Goal: Task Accomplishment & Management: Manage account settings

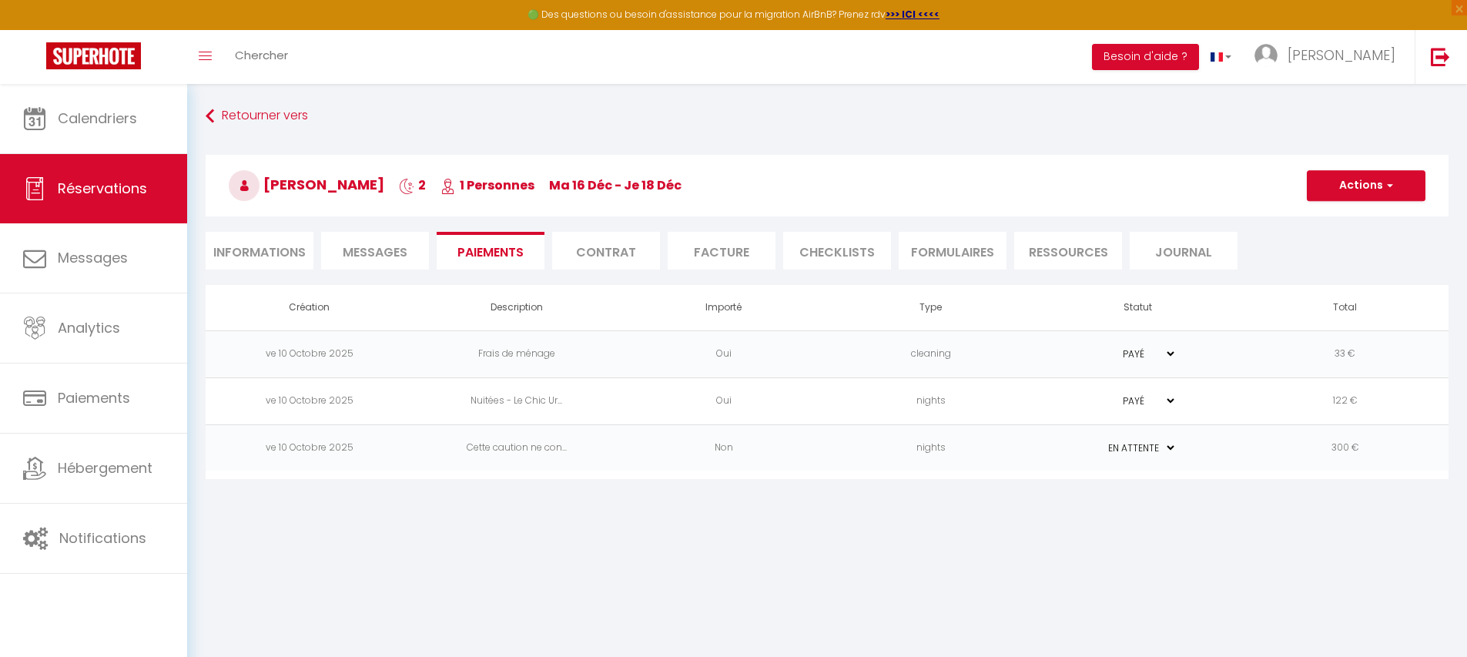
select select "0"
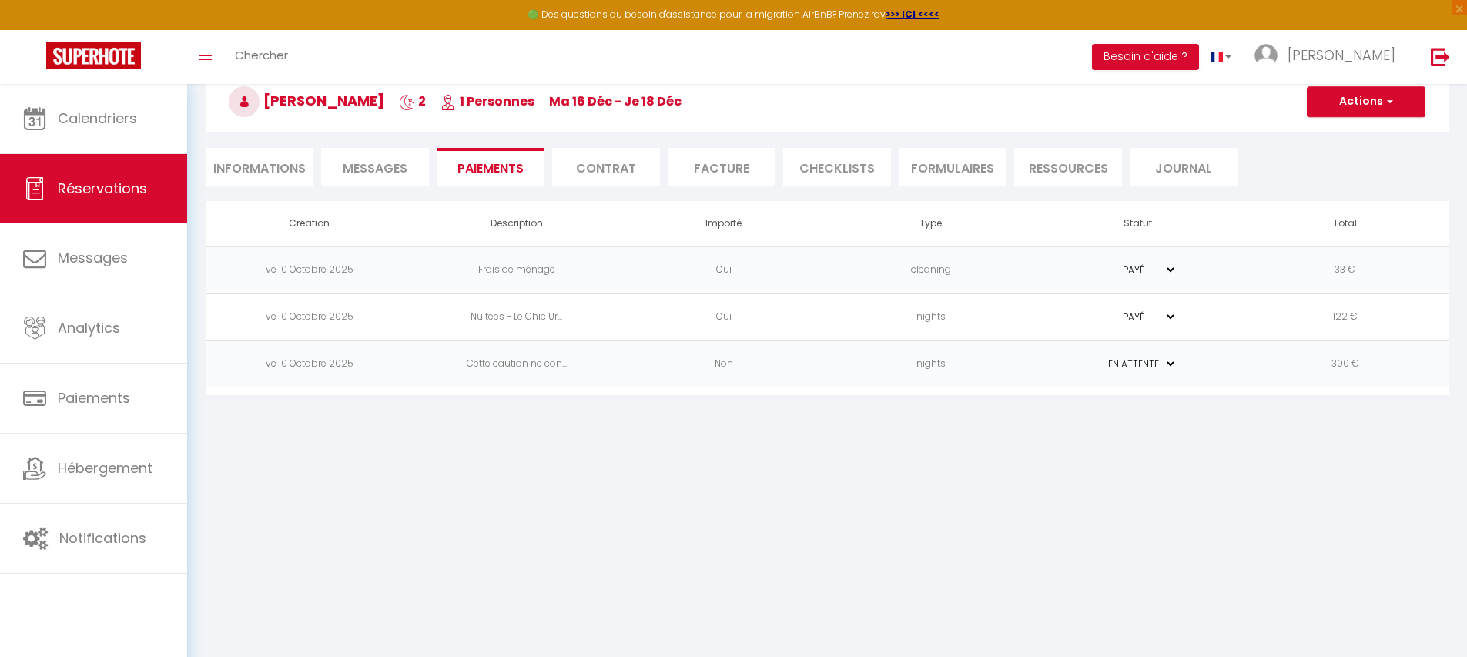
click at [991, 366] on td "nights" at bounding box center [930, 363] width 207 height 47
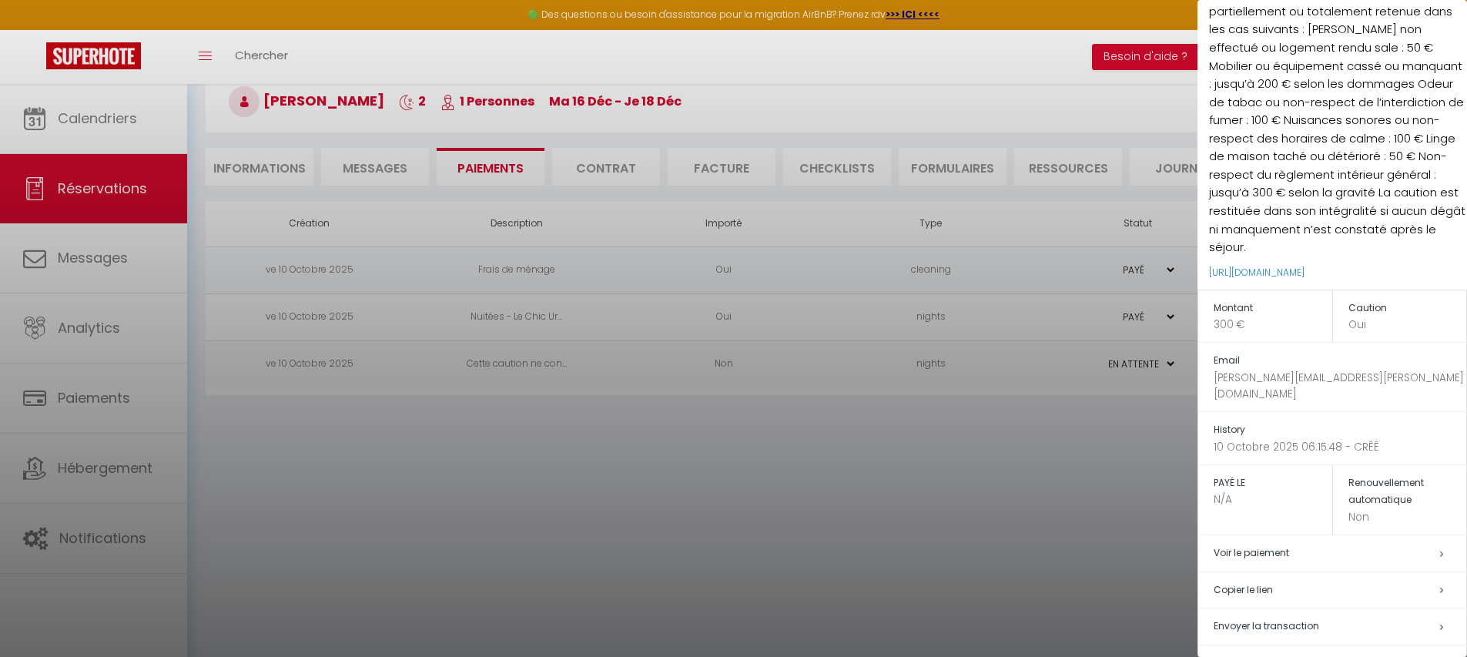
scroll to position [182, 0]
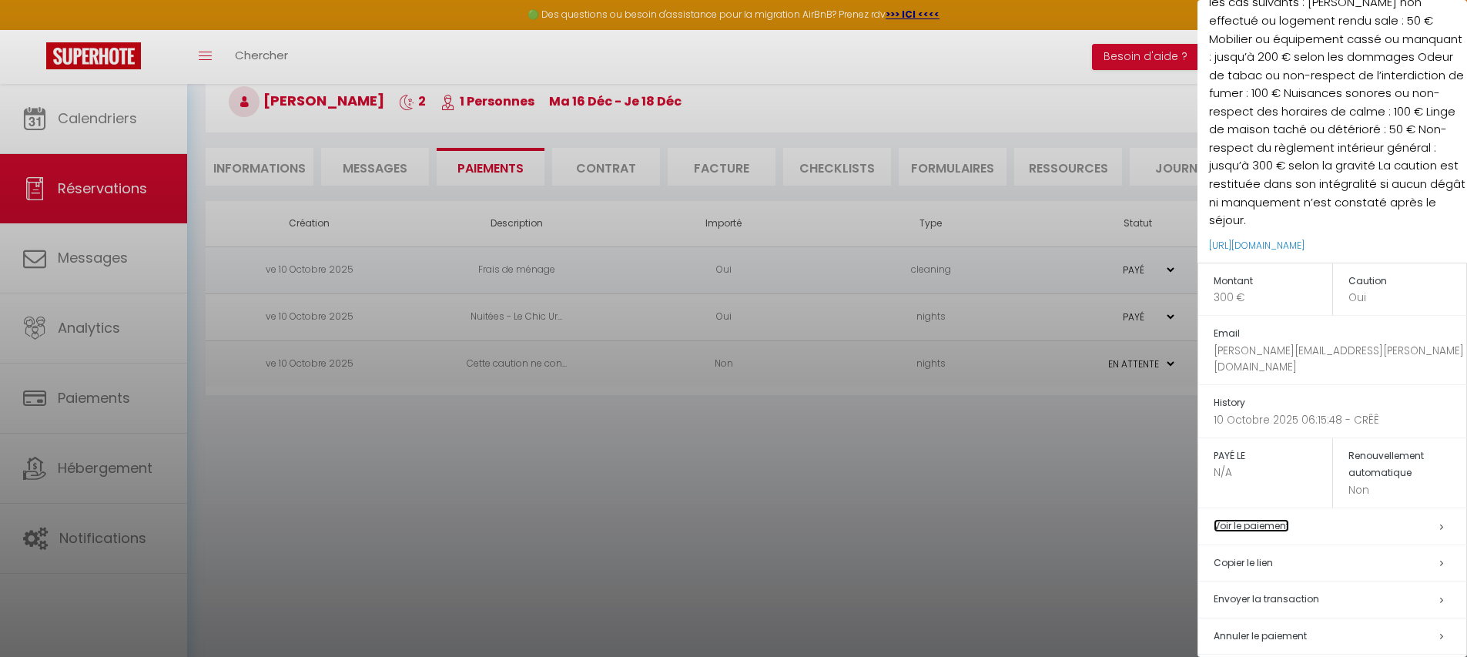
click at [1251, 519] on link "Voir le paiement" at bounding box center [1251, 525] width 75 height 13
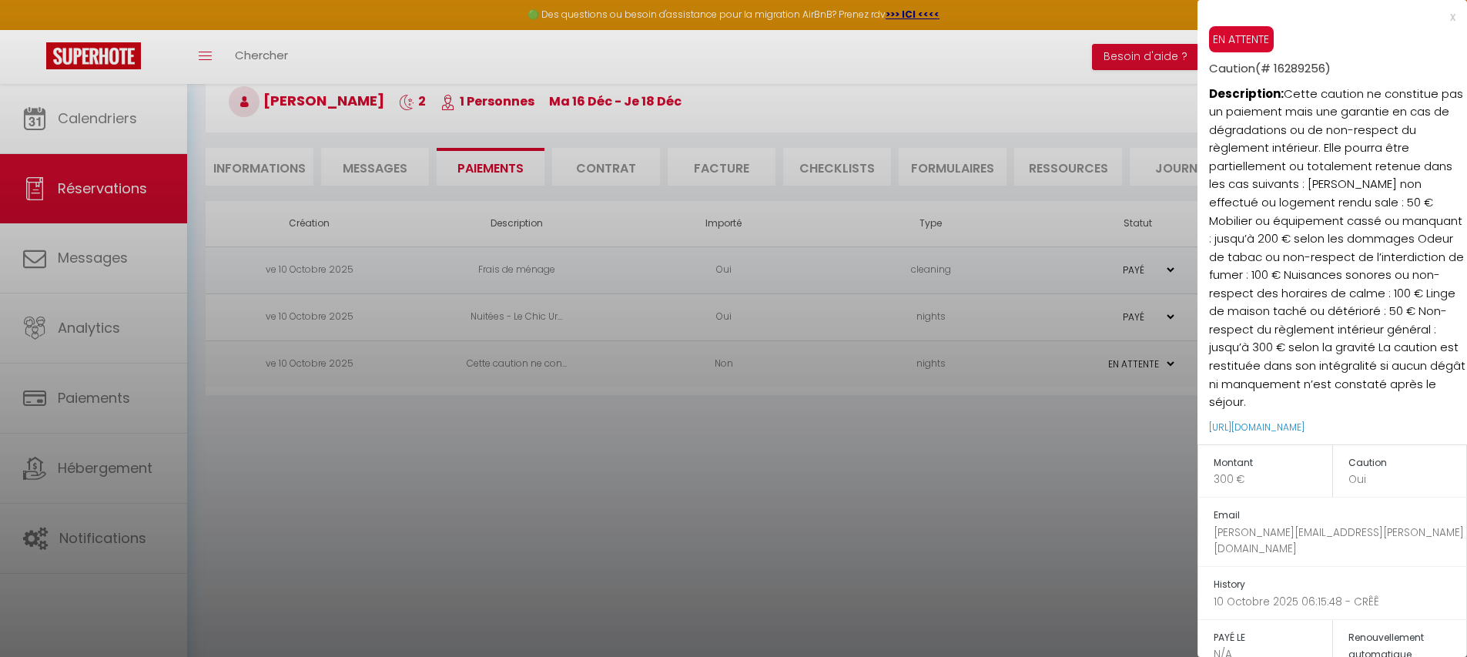
click at [1442, 16] on div "x" at bounding box center [1327, 17] width 258 height 18
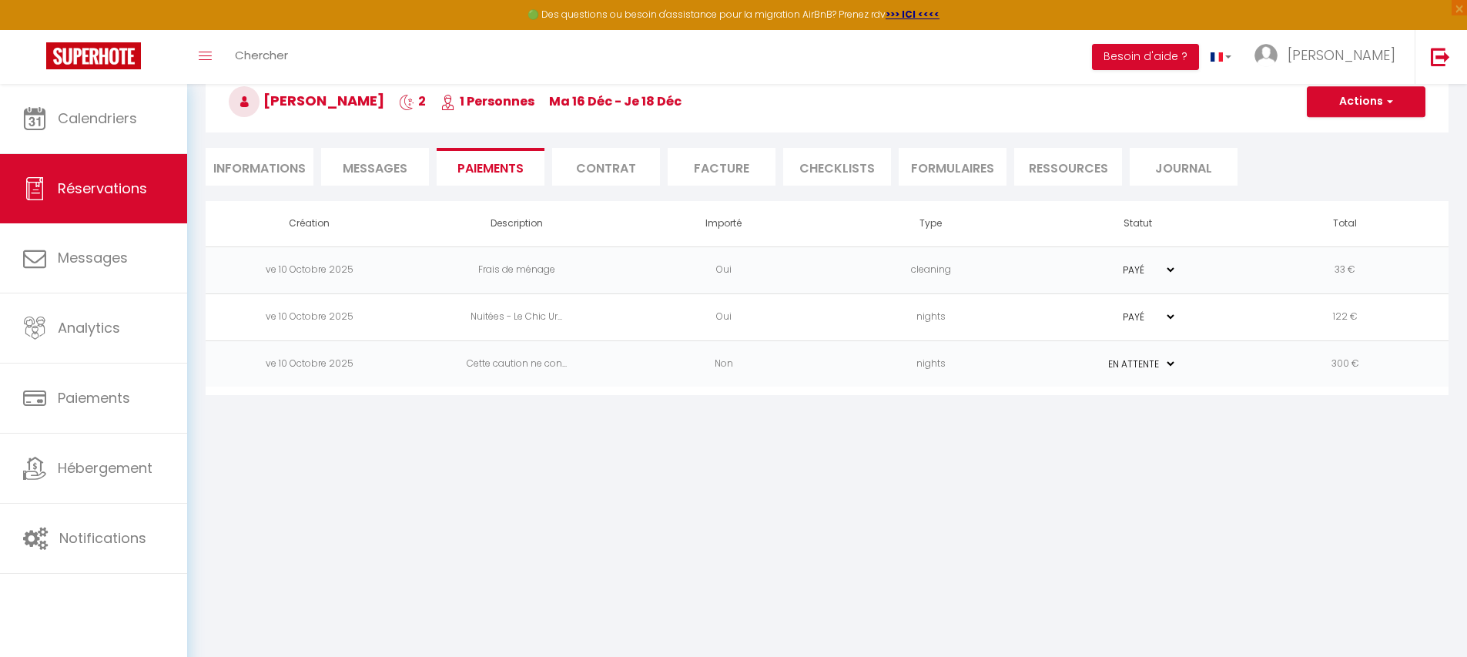
click at [1151, 361] on select "PAYÉ EN ATTENTE" at bounding box center [1138, 364] width 77 height 15
click at [956, 369] on td "nights" at bounding box center [930, 363] width 207 height 47
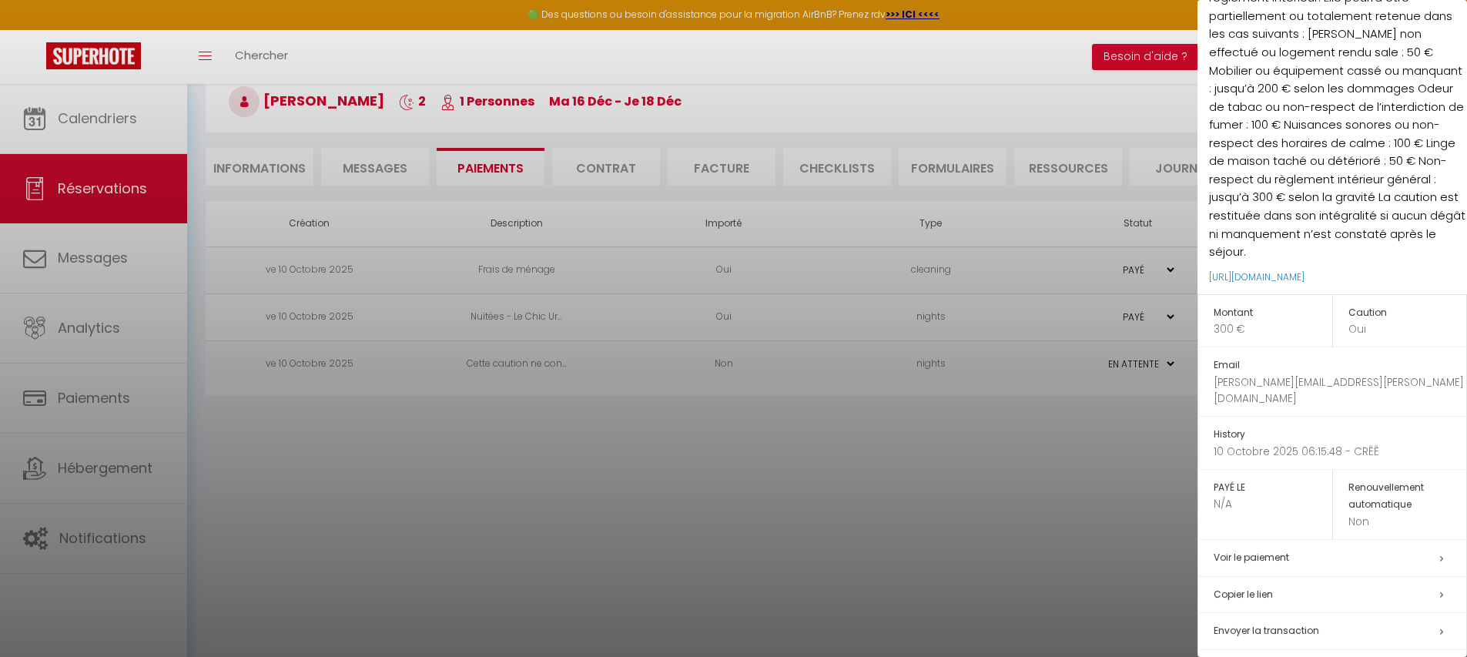
scroll to position [182, 0]
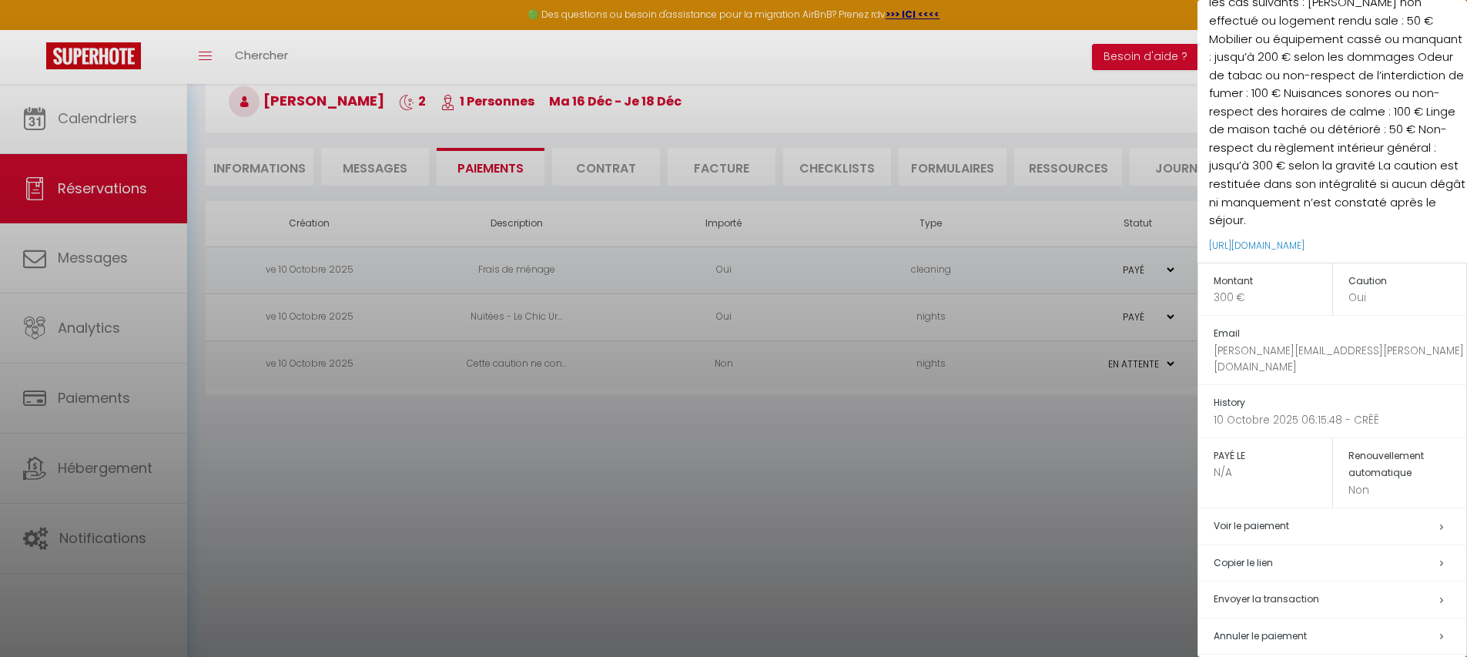
click at [1251, 629] on span "Annuler le paiement" at bounding box center [1260, 635] width 93 height 13
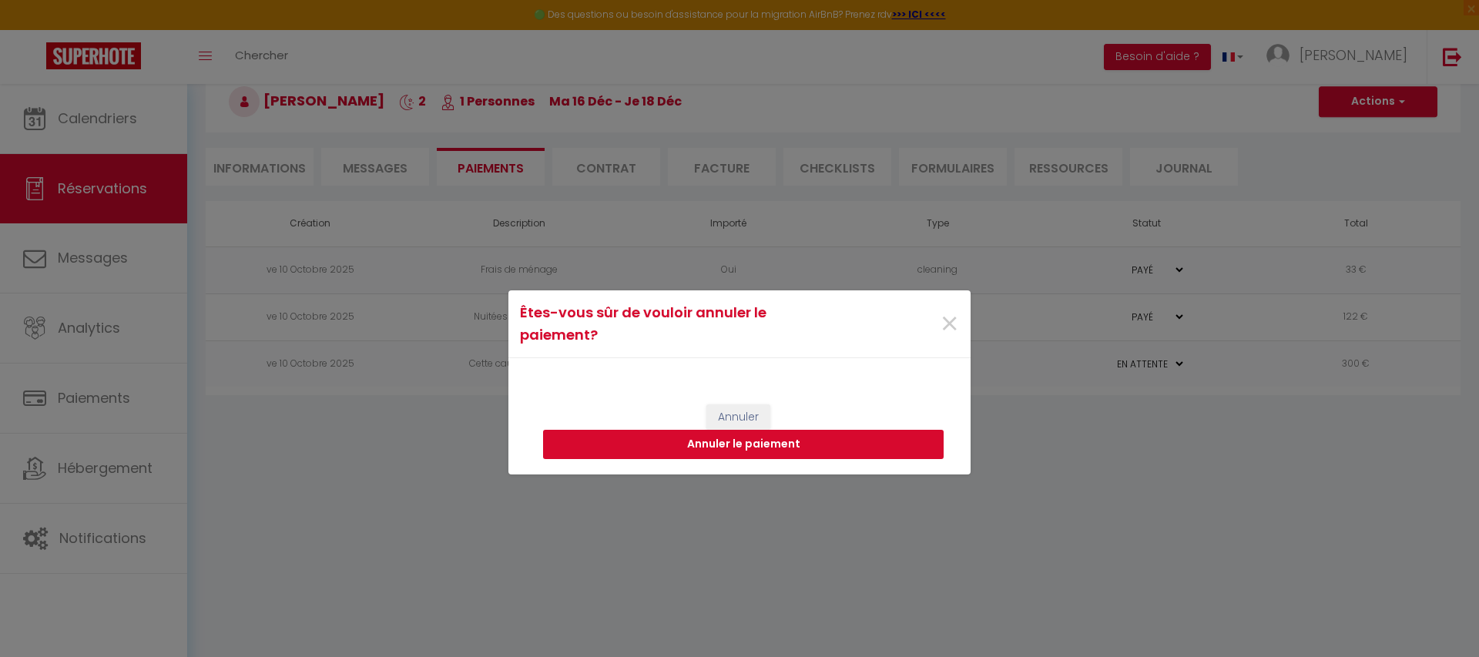
click at [750, 447] on button "Annuler le paiement" at bounding box center [743, 444] width 400 height 29
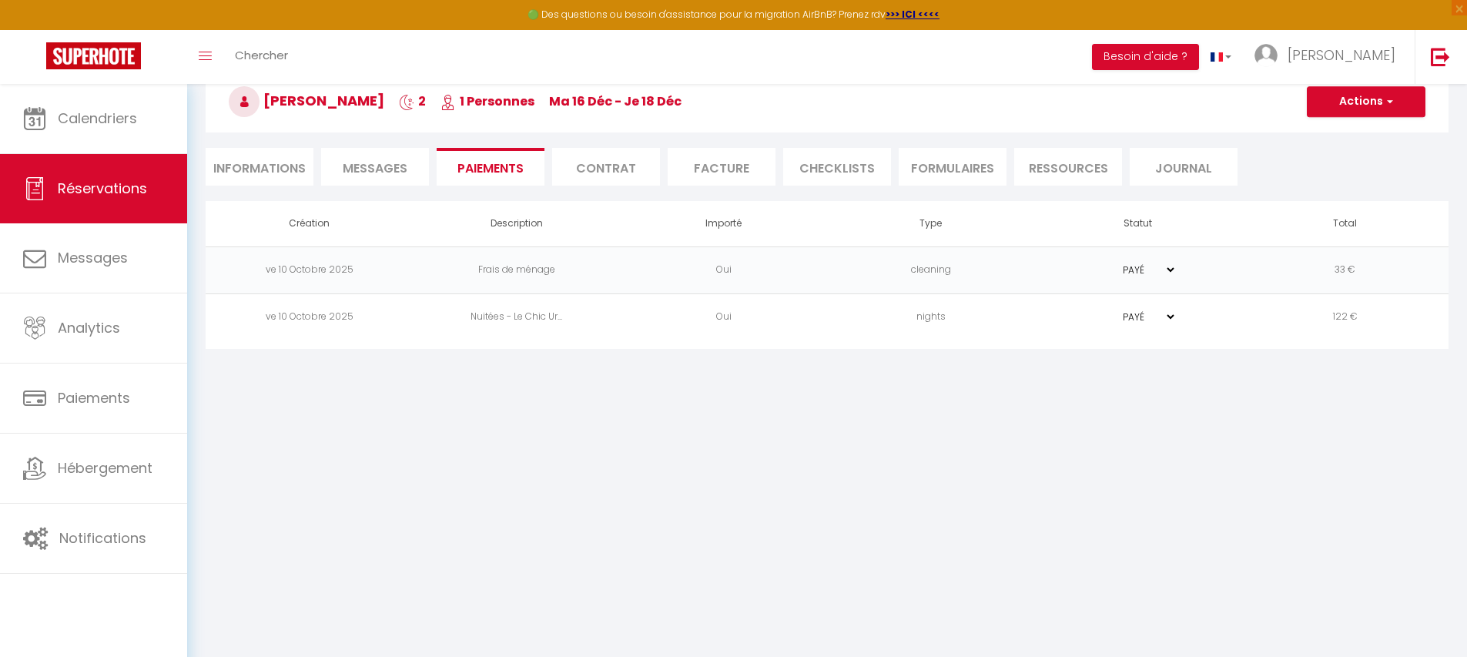
click at [253, 494] on body "🟢 Des questions ou besoin d'assistance pour la migration AirBnB? Prenez rdv >>>…" at bounding box center [733, 328] width 1467 height 657
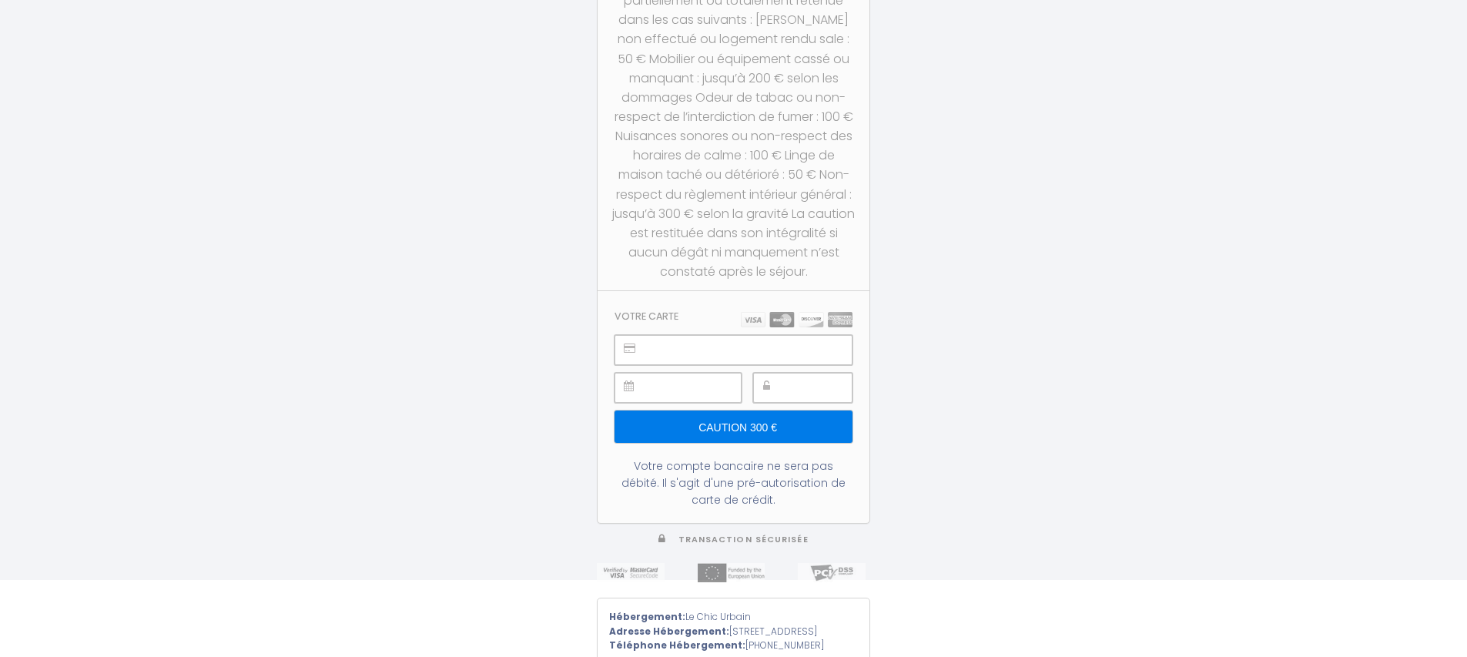
scroll to position [102, 0]
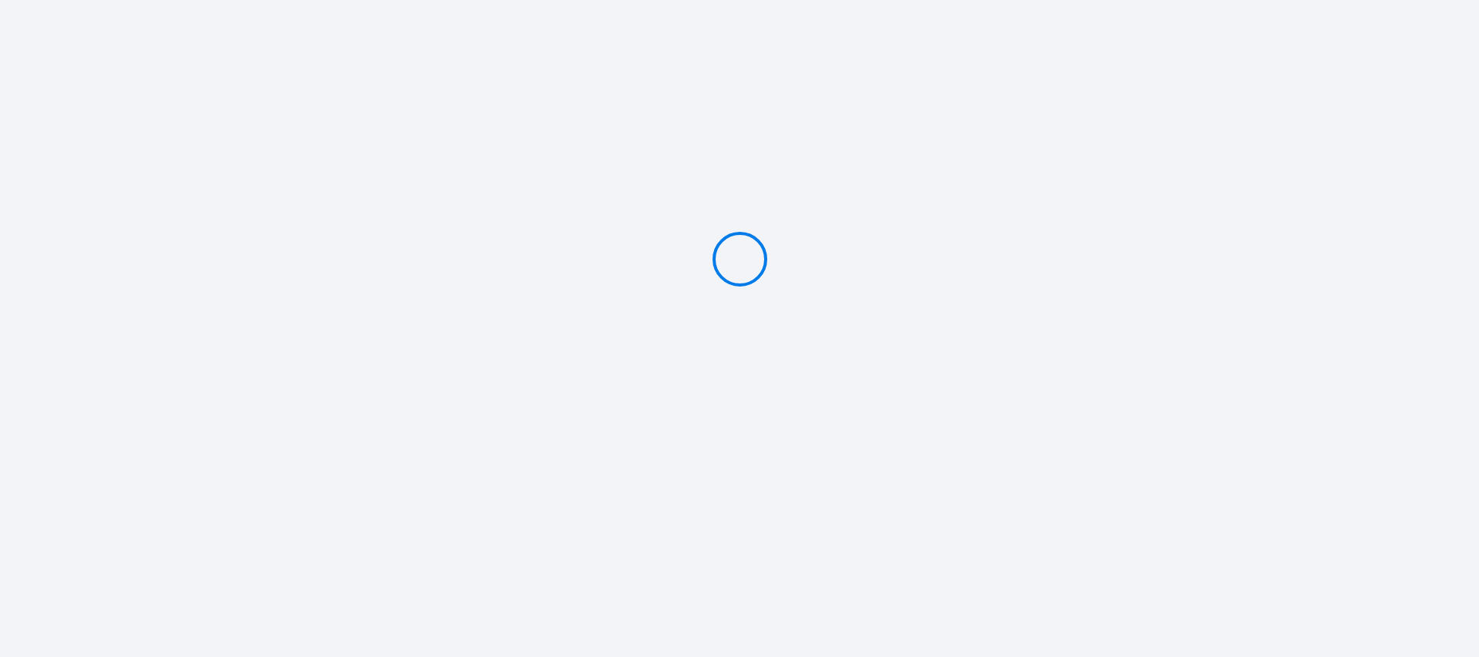
type input "Caution 300 €"
